Goal: Transaction & Acquisition: Purchase product/service

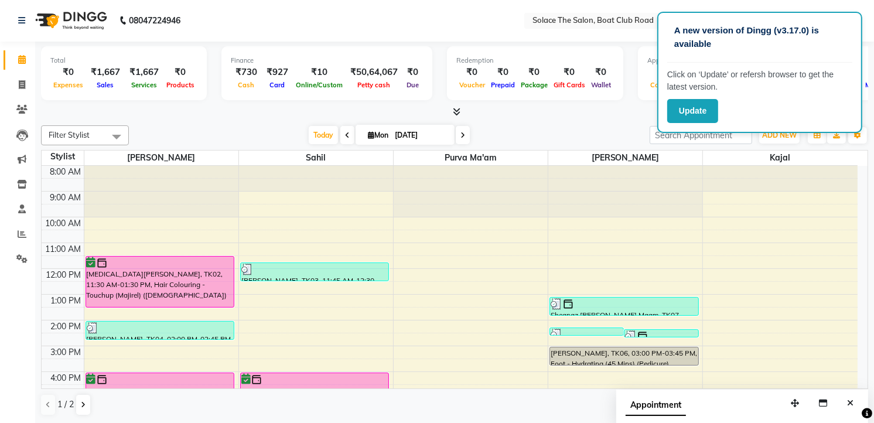
scroll to position [139, 0]
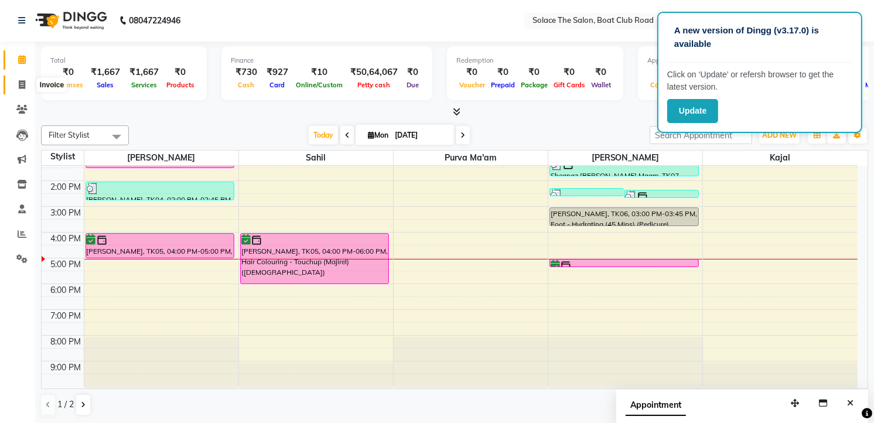
click at [22, 89] on icon at bounding box center [22, 84] width 6 height 9
click at [20, 88] on icon at bounding box center [22, 84] width 6 height 9
select select "service"
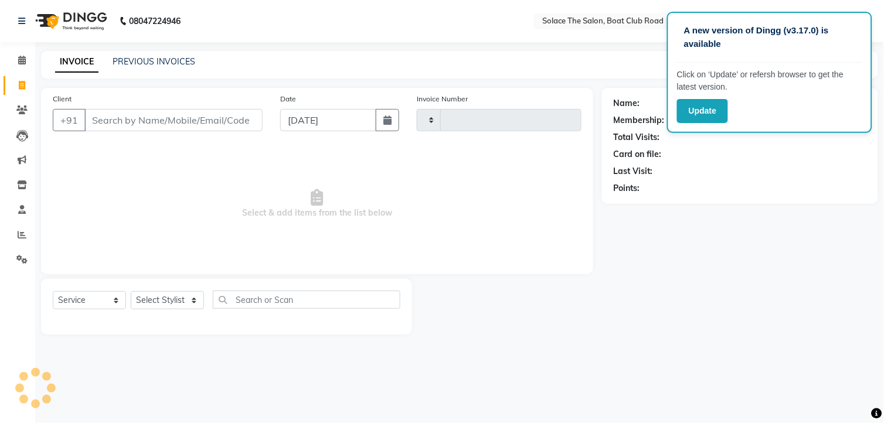
type input "1296"
select select "585"
click at [97, 121] on input "Client" at bounding box center [173, 120] width 178 height 22
click at [176, 302] on select "Select Stylist [PERSON_NAME] [PERSON_NAME] [PERSON_NAME] Front Desk Kajal [PERS…" at bounding box center [167, 300] width 73 height 18
click at [178, 289] on div "Select Service Product Membership Package Voucher Prepaid Gift Card Select Styl…" at bounding box center [226, 307] width 371 height 56
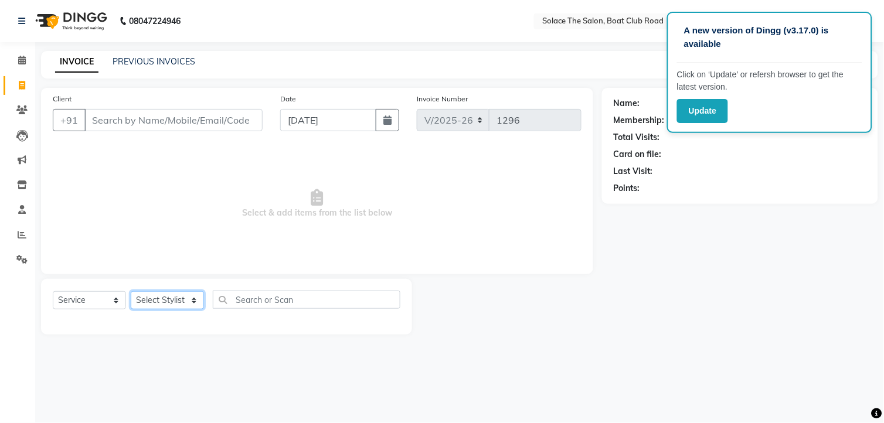
click at [157, 299] on select "Select Stylist [PERSON_NAME] [PERSON_NAME] [PERSON_NAME] Front Desk Kajal [PERS…" at bounding box center [167, 300] width 73 height 18
select select "9749"
click at [131, 292] on select "Select Stylist [PERSON_NAME] [PERSON_NAME] [PERSON_NAME] Front Desk Kajal [PERS…" at bounding box center [167, 300] width 73 height 18
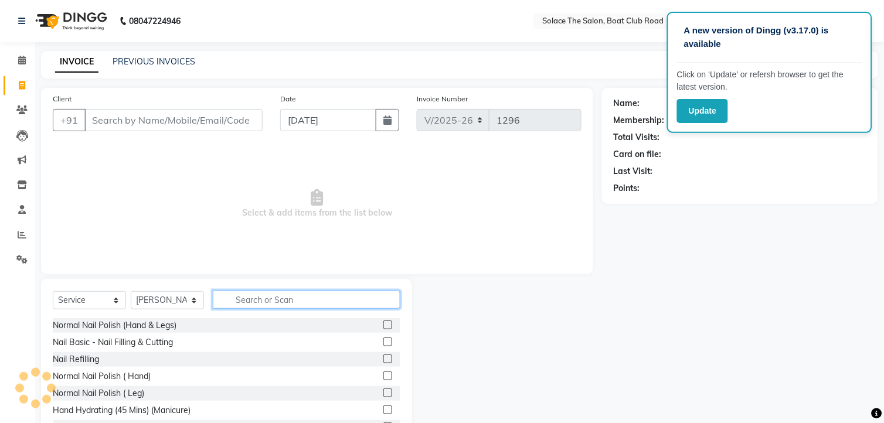
click at [253, 294] on input "text" at bounding box center [307, 300] width 188 height 18
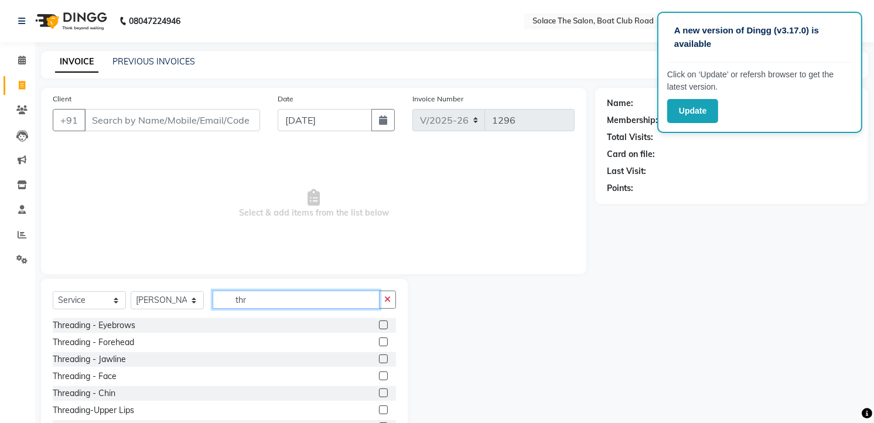
type input "thr"
click at [379, 326] on label at bounding box center [383, 325] width 9 height 9
click at [379, 326] on input "checkbox" at bounding box center [383, 326] width 8 height 8
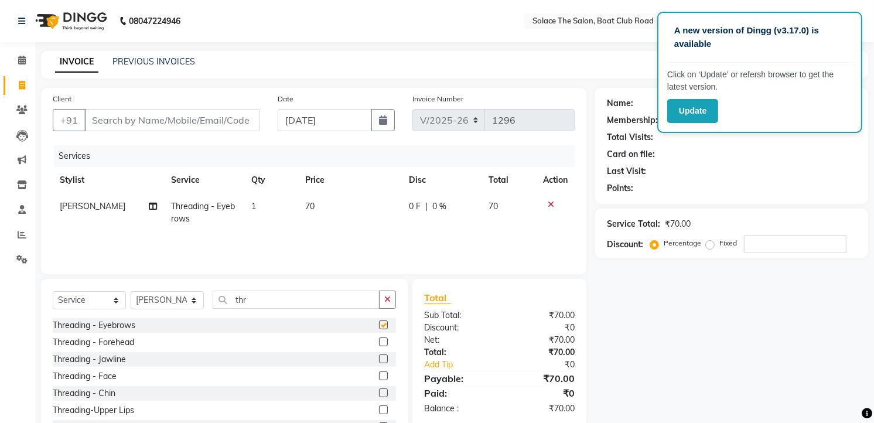
checkbox input "false"
click at [114, 115] on input "Client" at bounding box center [172, 120] width 176 height 22
type input "9"
type input "0"
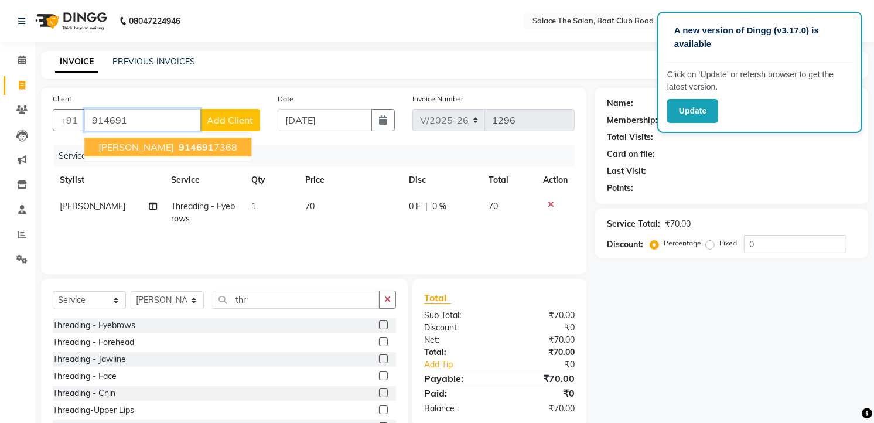
click at [162, 142] on span "[PERSON_NAME]" at bounding box center [136, 147] width 76 height 12
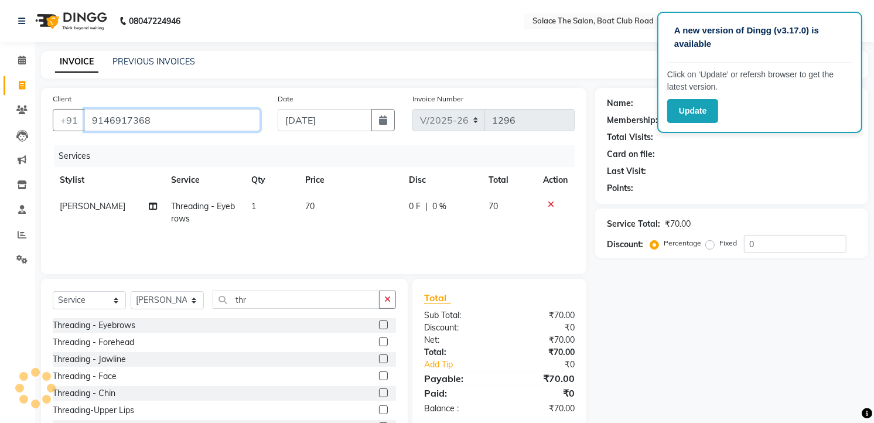
type input "9146917368"
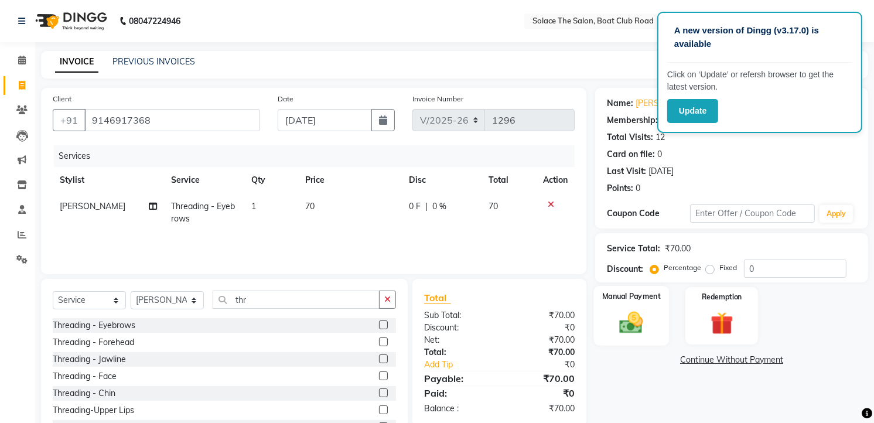
click at [632, 309] on img at bounding box center [632, 322] width 38 height 27
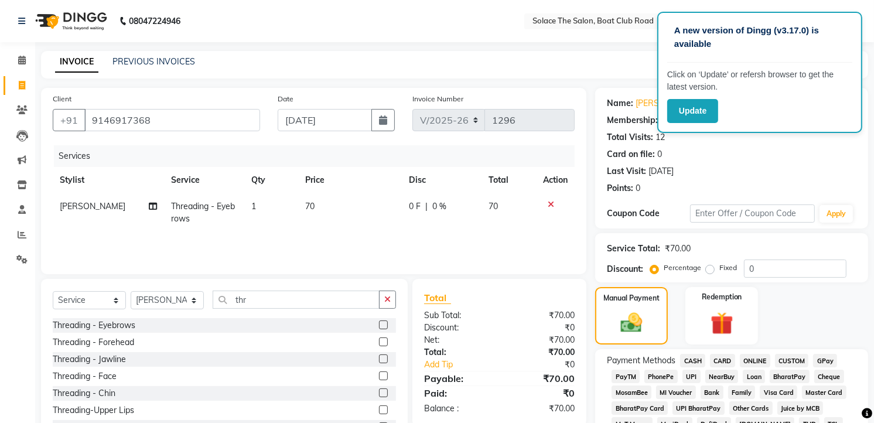
click at [827, 354] on span "GPay" at bounding box center [825, 360] width 24 height 13
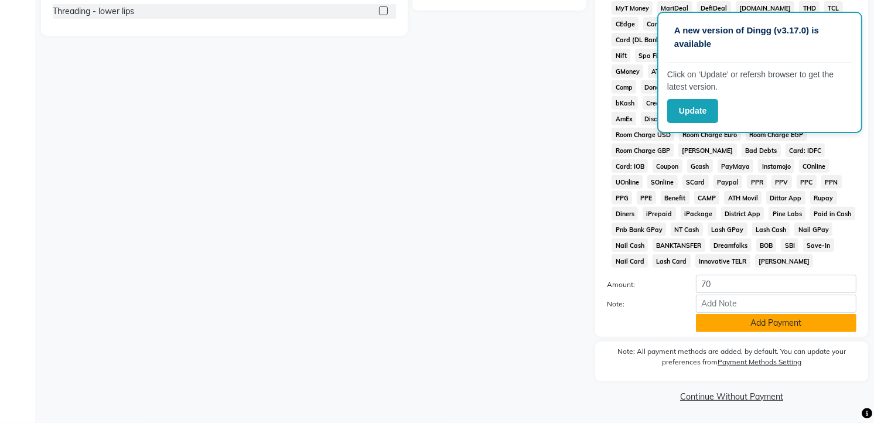
click at [775, 323] on button "Add Payment" at bounding box center [776, 323] width 161 height 18
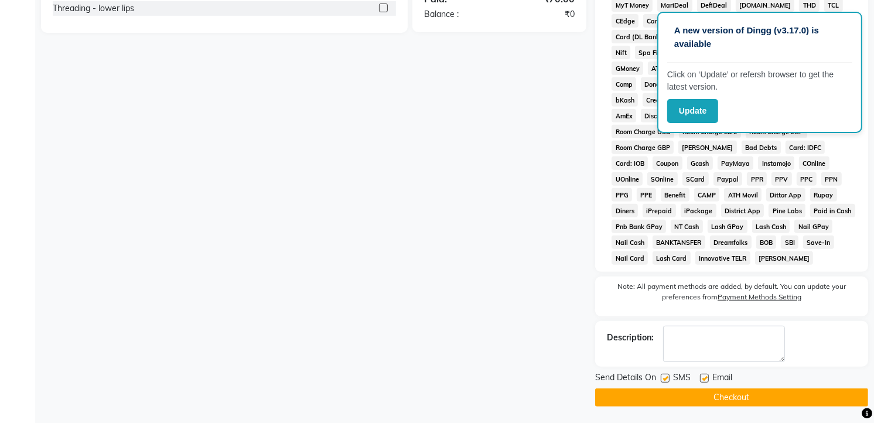
click at [769, 397] on button "Checkout" at bounding box center [731, 398] width 273 height 18
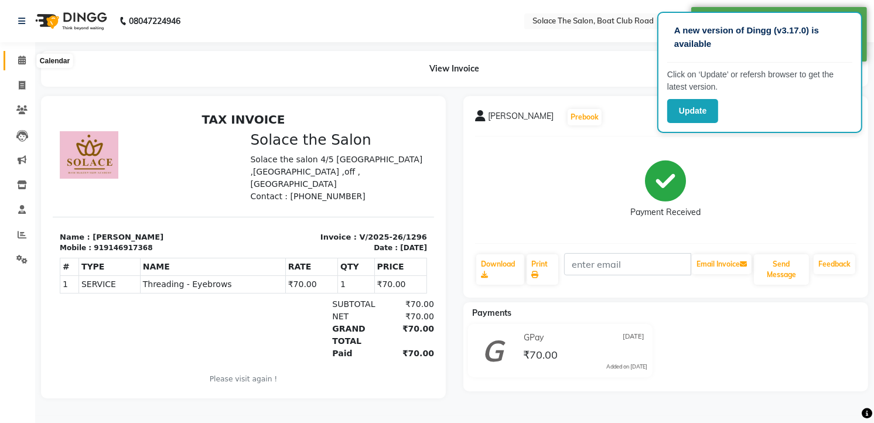
click at [22, 64] on icon at bounding box center [22, 60] width 8 height 9
